Goal: Task Accomplishment & Management: Manage account settings

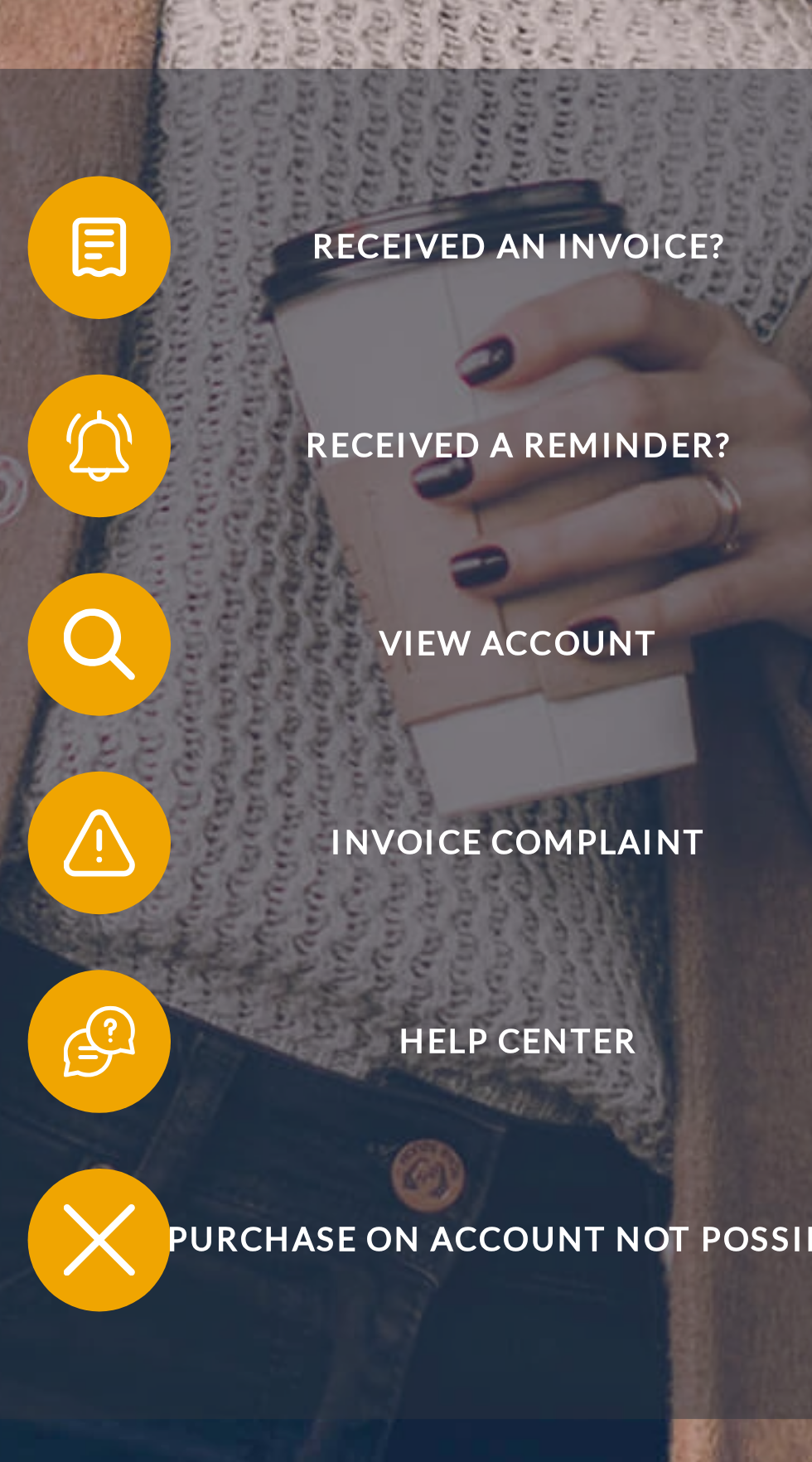
scroll to position [2, 0]
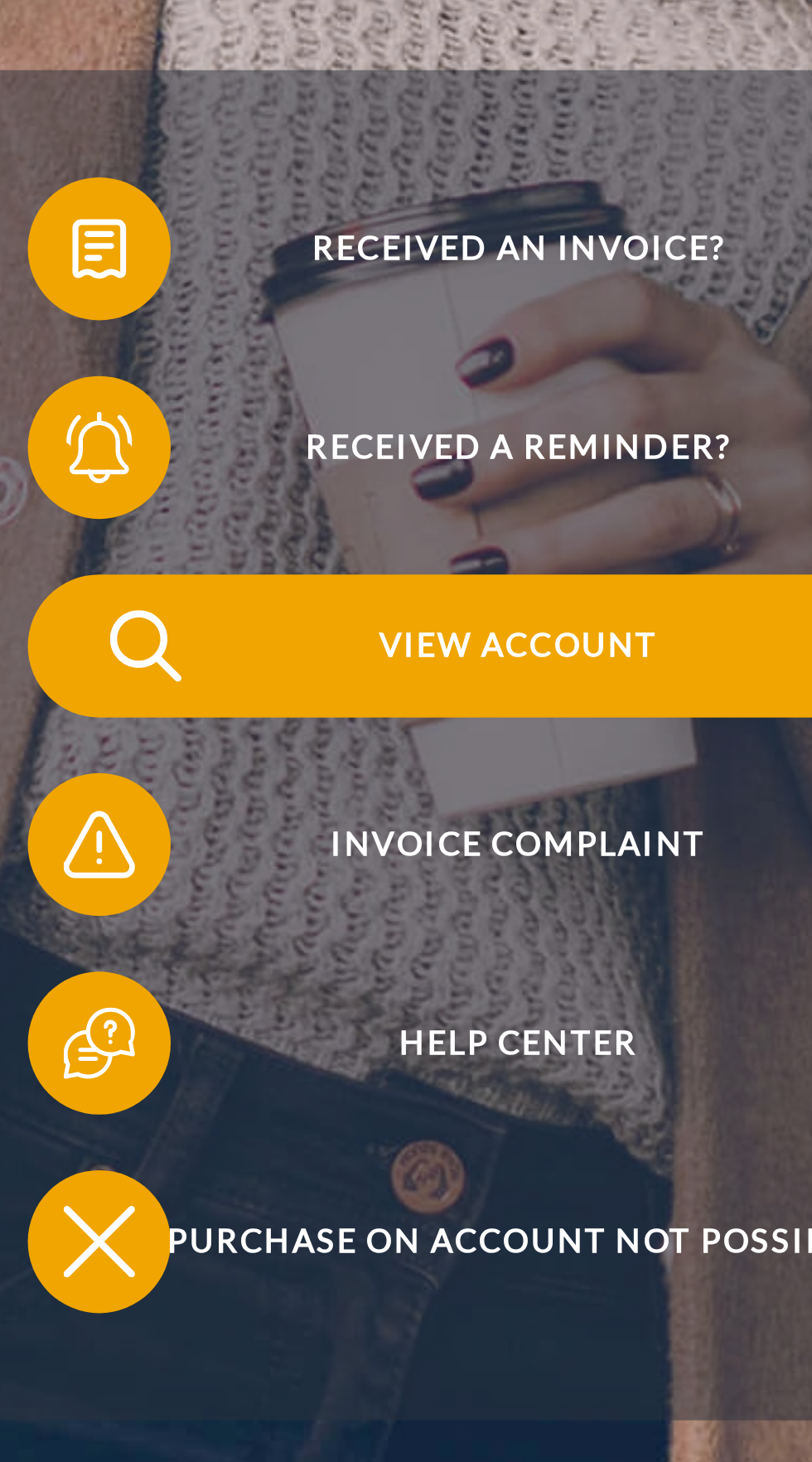
click at [537, 650] on font "View account" at bounding box center [558, 642] width 117 height 17
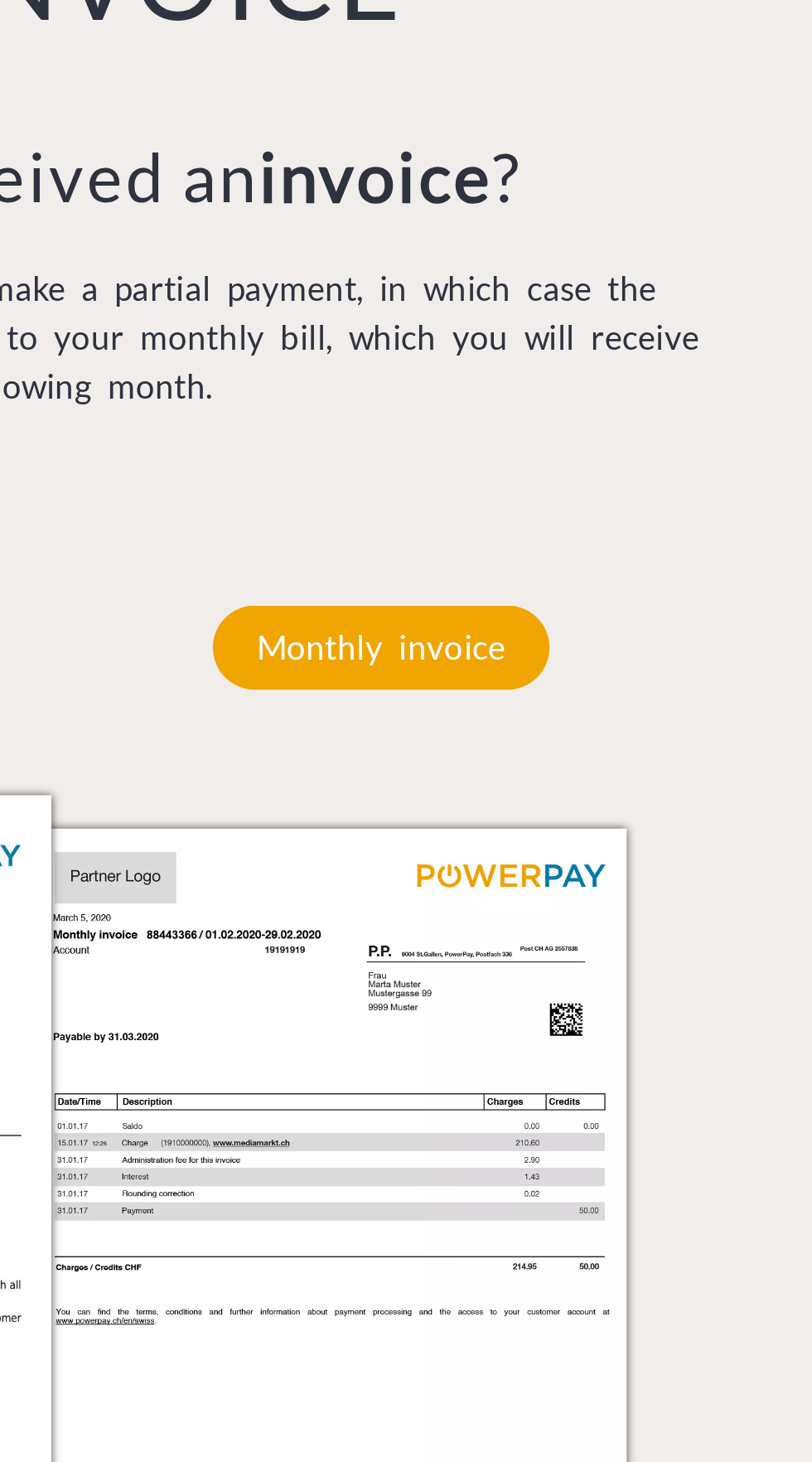
scroll to position [1128, 0]
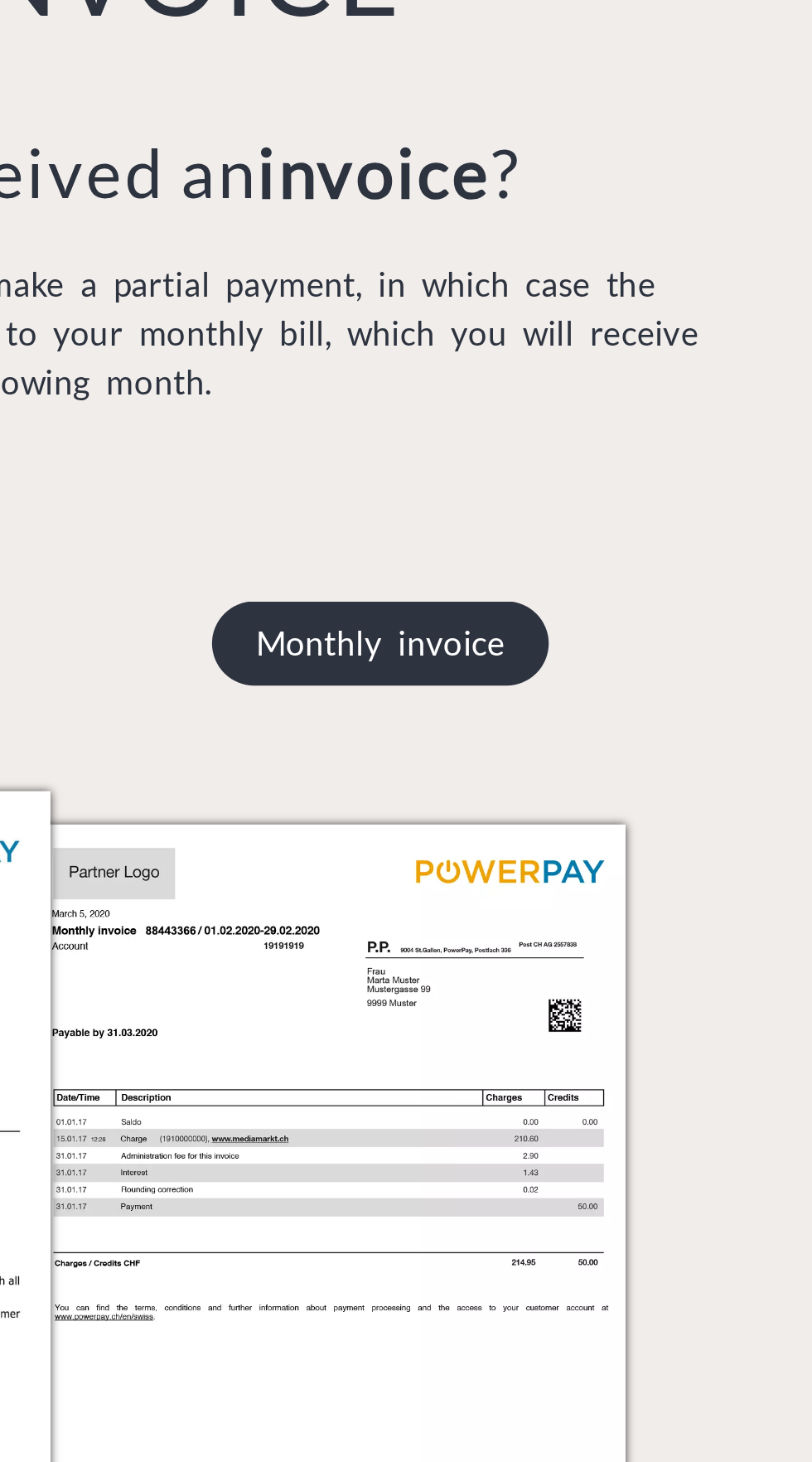
click at [547, 487] on p "Monthly invoice" at bounding box center [562, 467] width 159 height 40
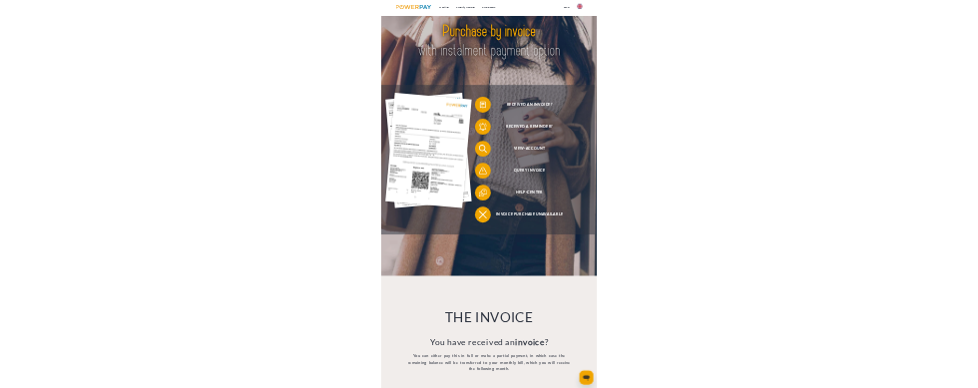
scroll to position [0, 0]
